Goal: Transaction & Acquisition: Subscribe to service/newsletter

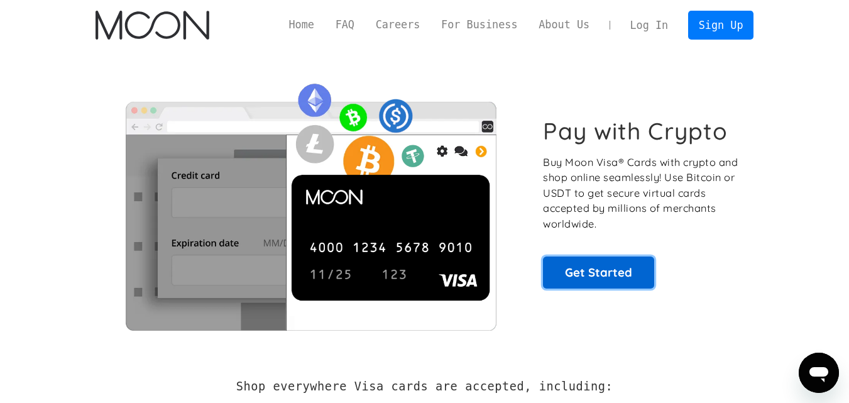
click at [583, 275] on link "Get Started" at bounding box center [598, 271] width 111 height 31
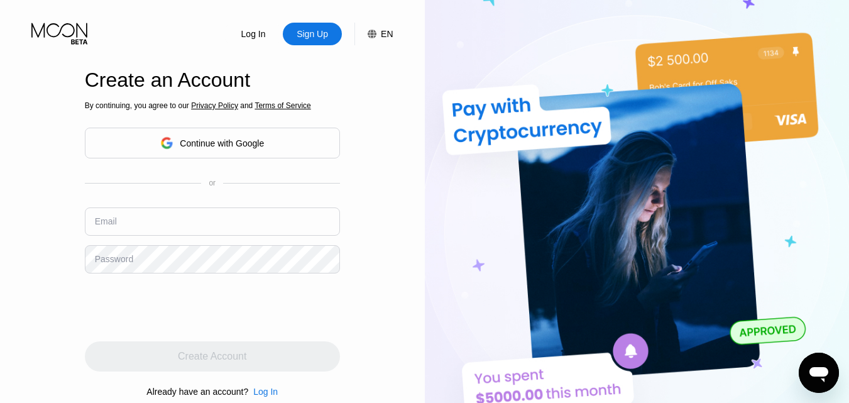
click at [173, 222] on input "text" at bounding box center [212, 221] width 255 height 28
paste input "sales.lithium@hotmail.com"
type input "sales.lithium@hotmail.com"
